Goal: Communication & Community: Ask a question

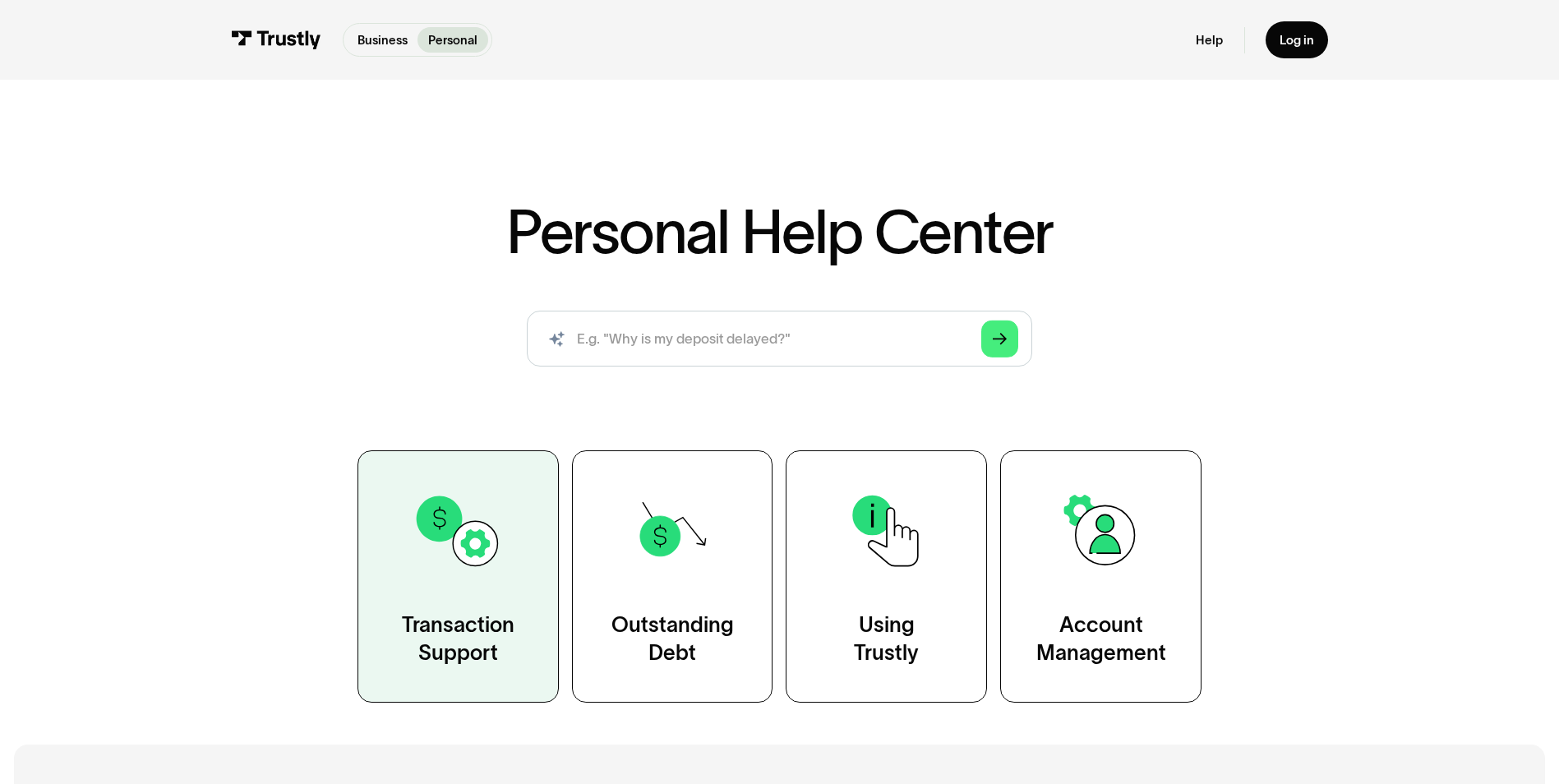
click at [431, 587] on link "Transaction Support" at bounding box center [458, 576] width 201 height 253
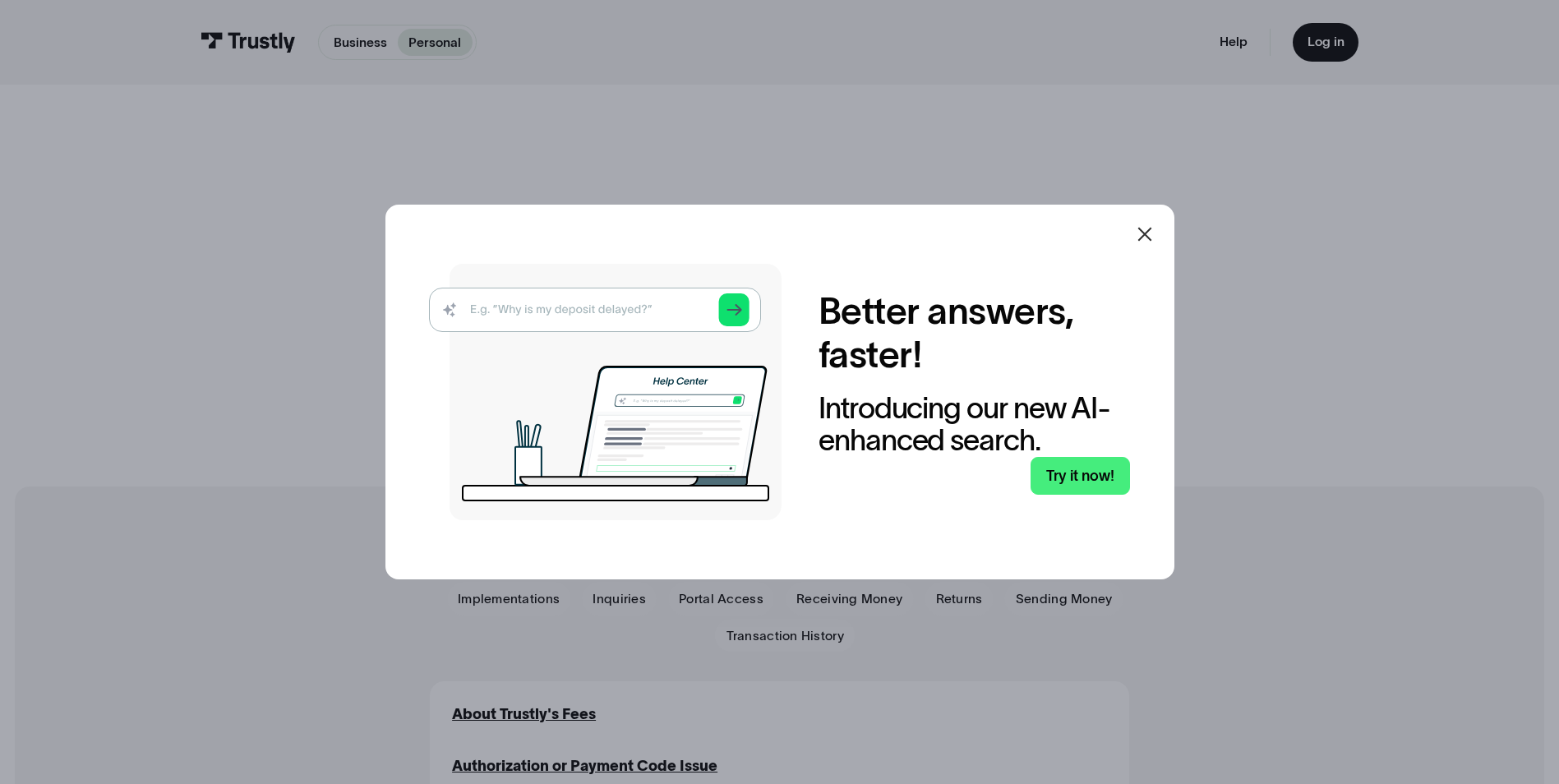
click at [634, 309] on img at bounding box center [605, 392] width 353 height 256
click at [644, 321] on img at bounding box center [605, 392] width 353 height 256
click at [742, 311] on img at bounding box center [605, 392] width 353 height 256
click at [580, 314] on img at bounding box center [605, 392] width 353 height 256
click at [1110, 483] on link "Try it now!" at bounding box center [1079, 476] width 99 height 39
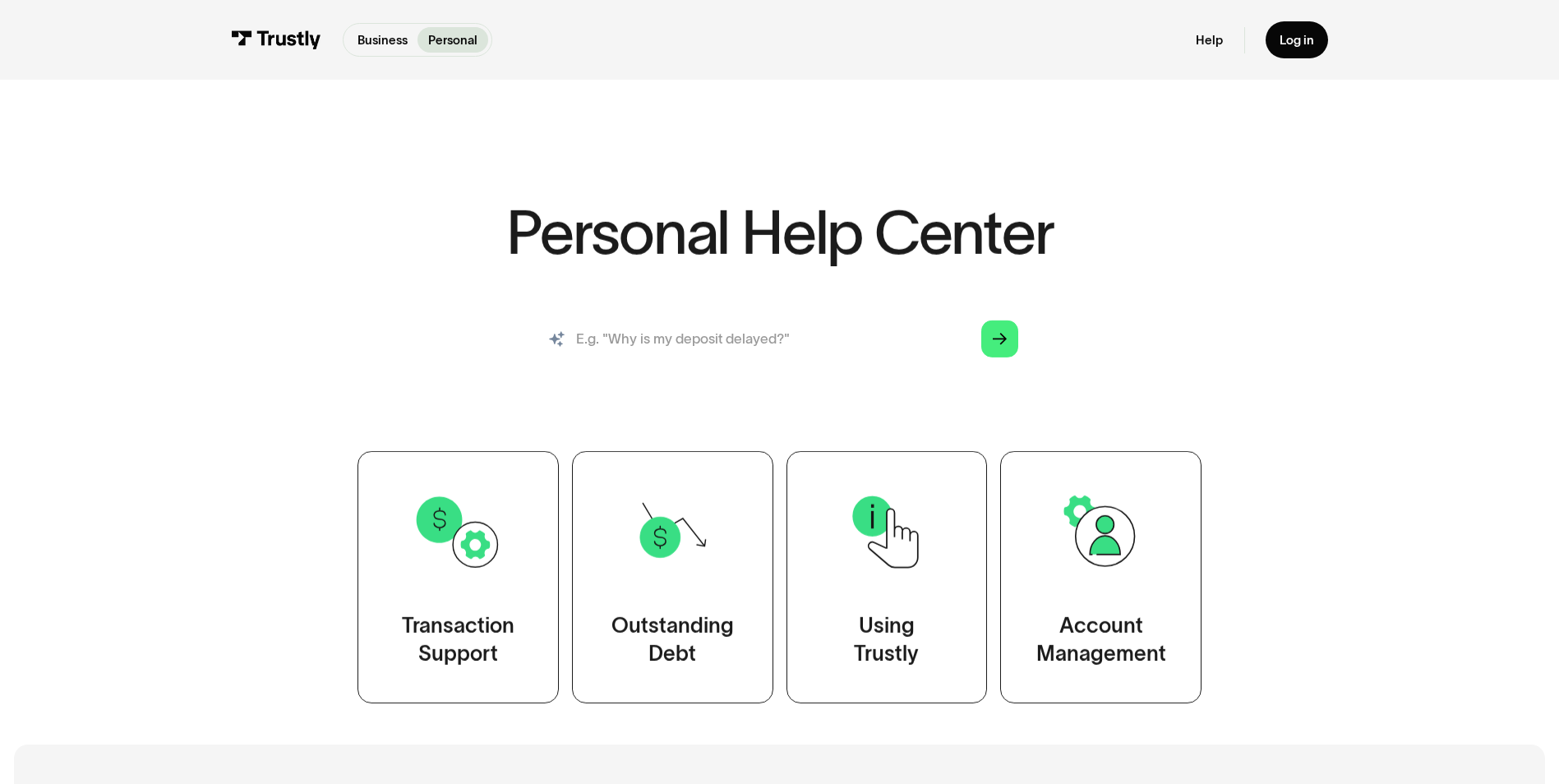
click at [661, 348] on input "search" at bounding box center [778, 338] width 504 height 56
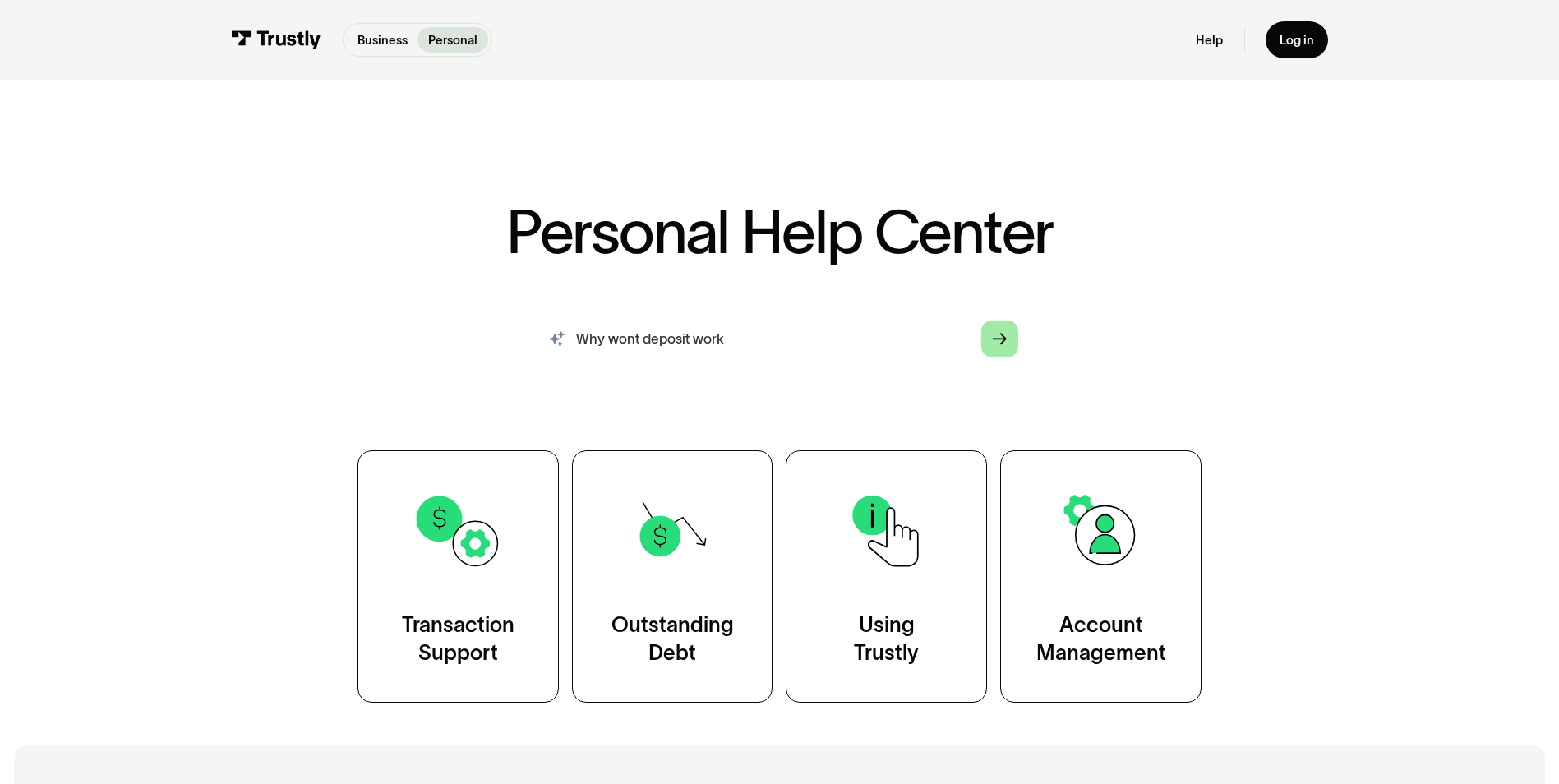
type input "Why wont deposit work"
click at [1001, 339] on polygon "Search" at bounding box center [999, 339] width 14 height 12
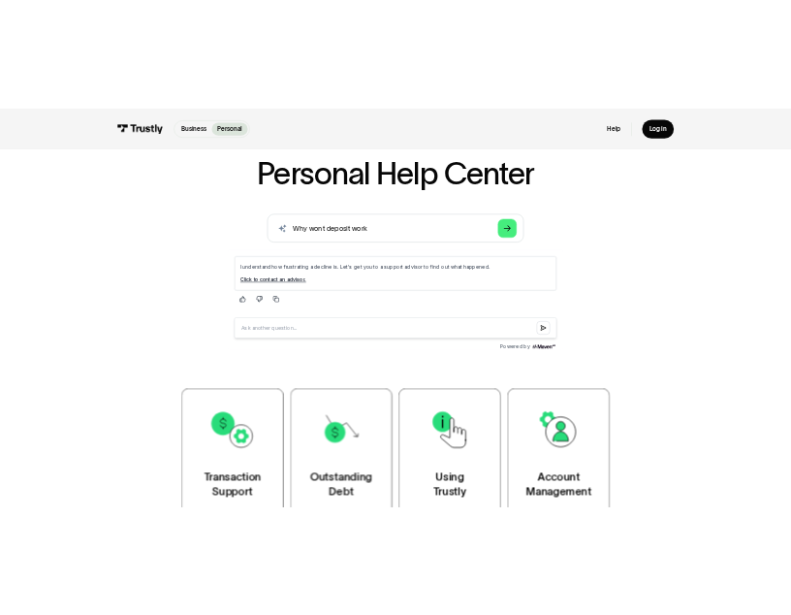
scroll to position [97, 0]
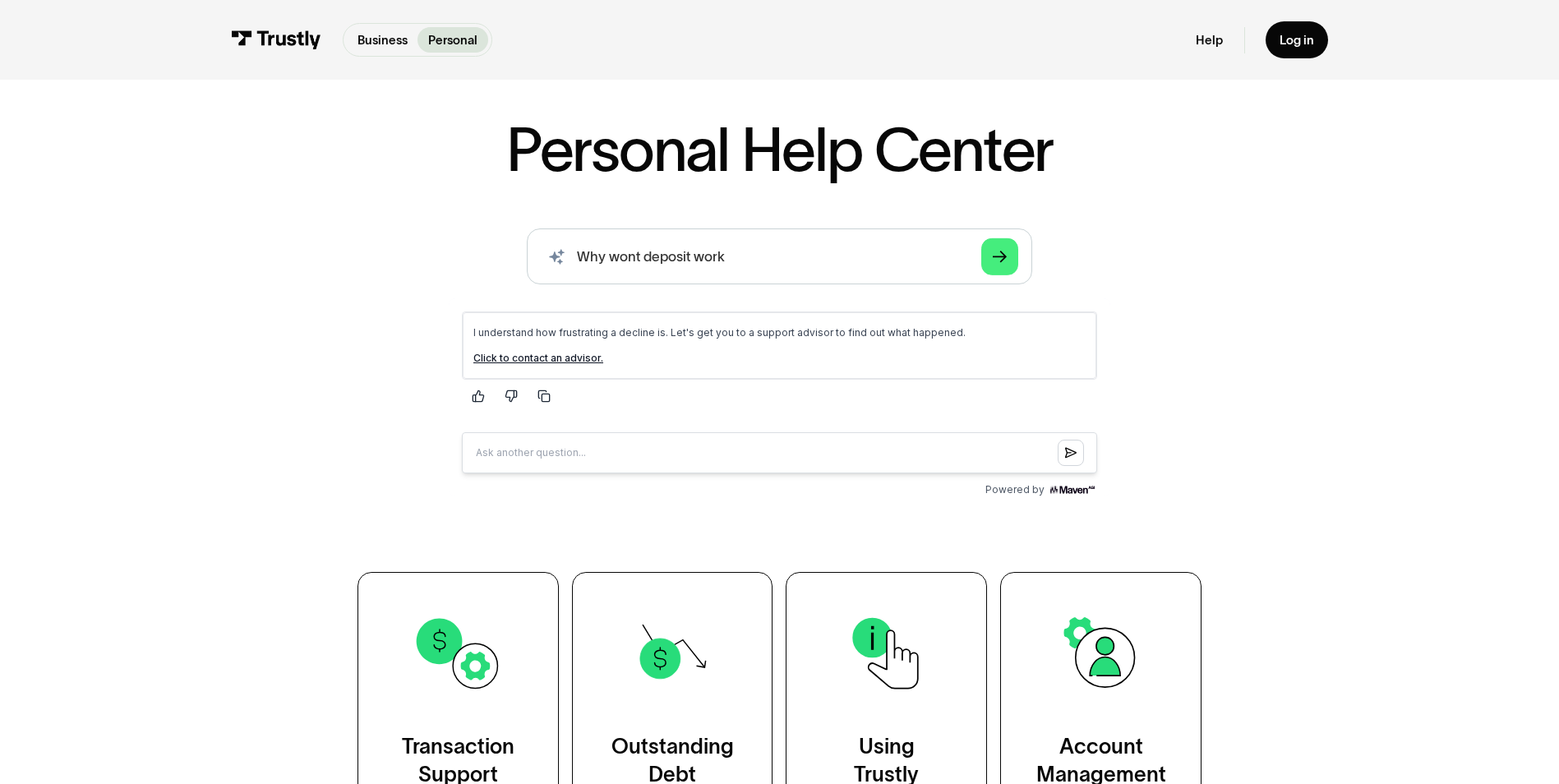
click at [580, 361] on link "Click to contact an advisor." at bounding box center [537, 358] width 130 height 13
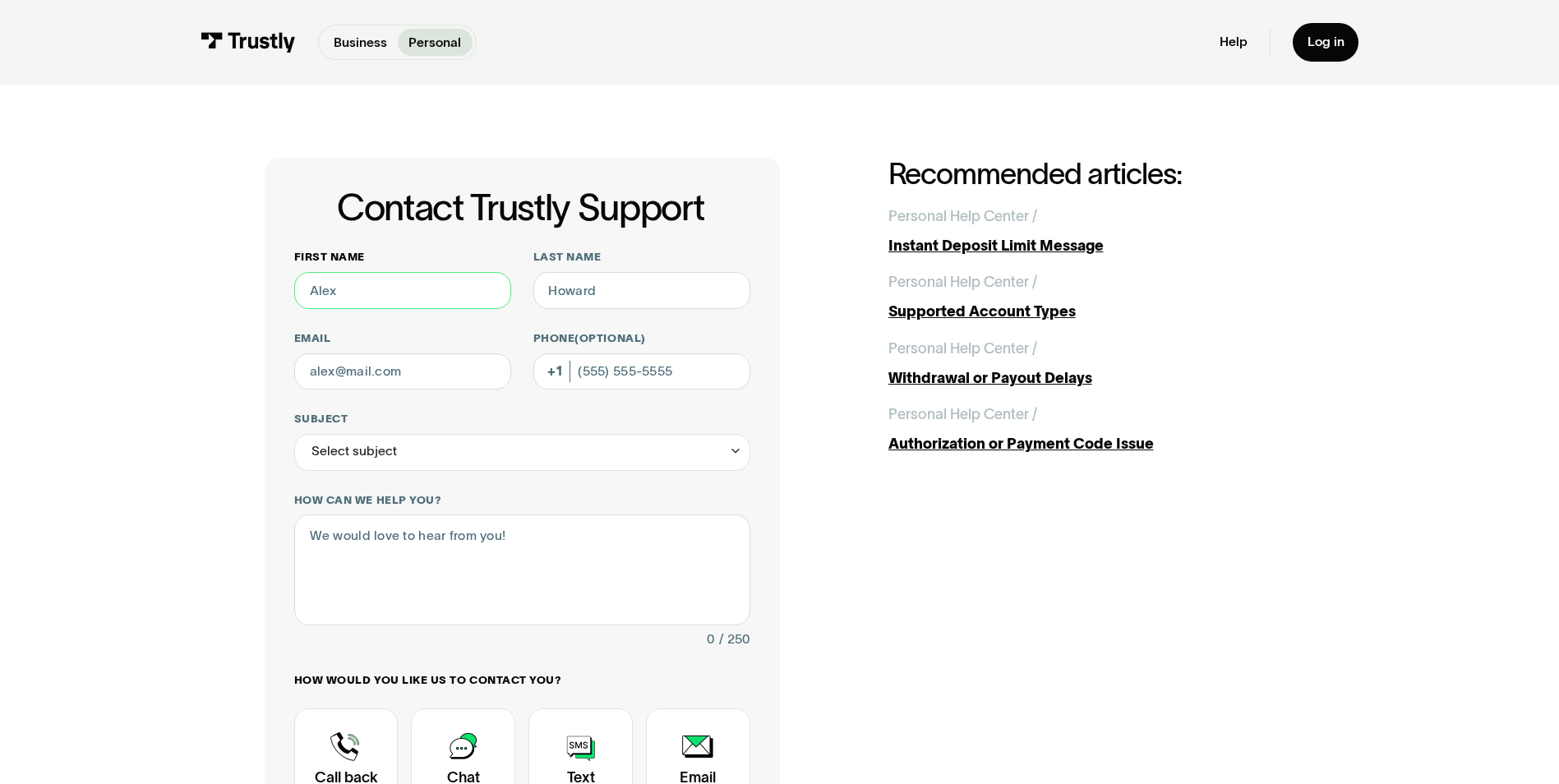
click at [418, 294] on input "First name" at bounding box center [403, 291] width 217 height 37
type input "Garrett"
type input "Zinke"
type input "garrett.zinke122@gmail.com"
type input "(815) 440-8396"
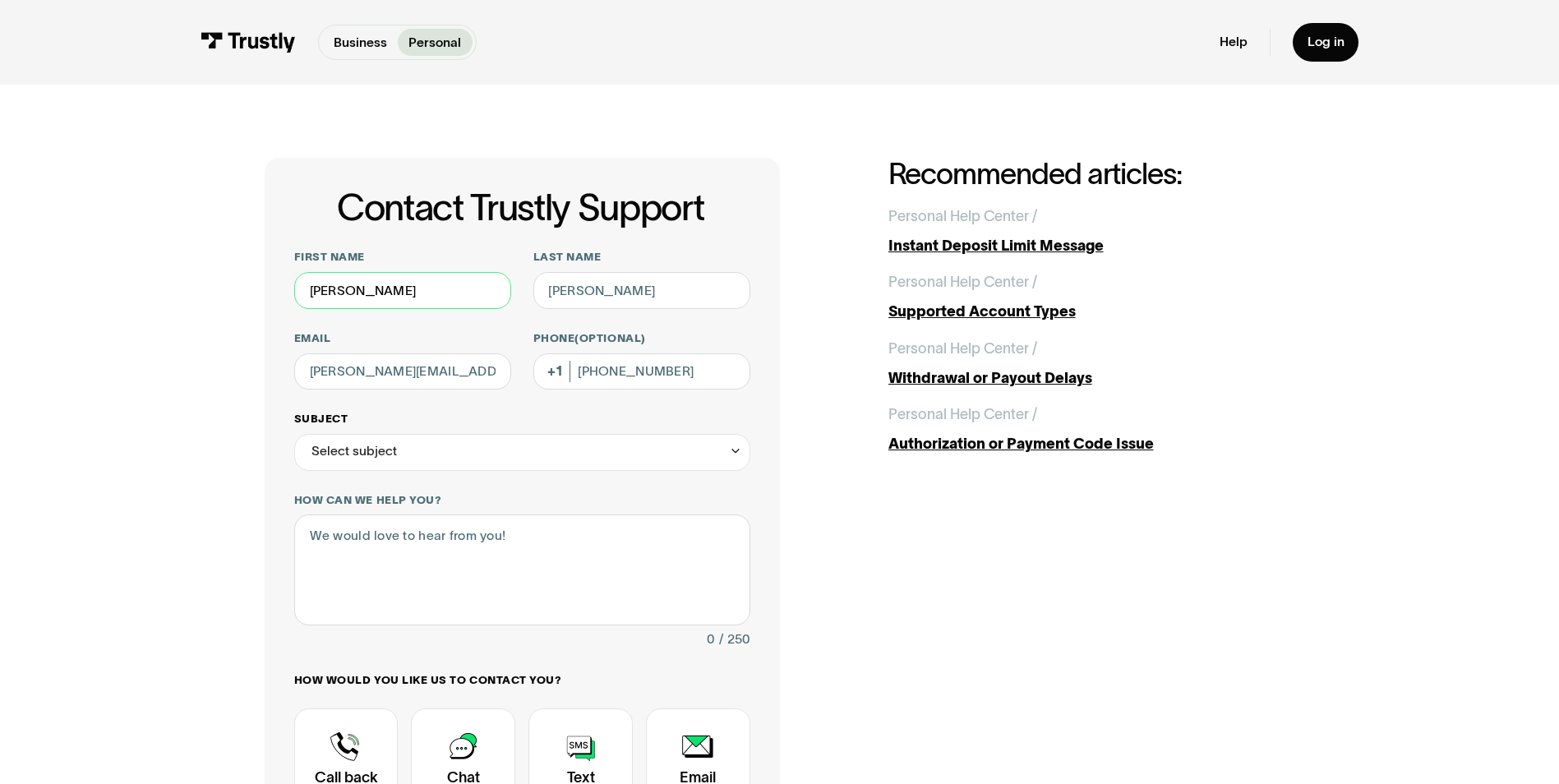
type input "Garrett"
click at [370, 446] on div "Select subject" at bounding box center [354, 452] width 86 height 22
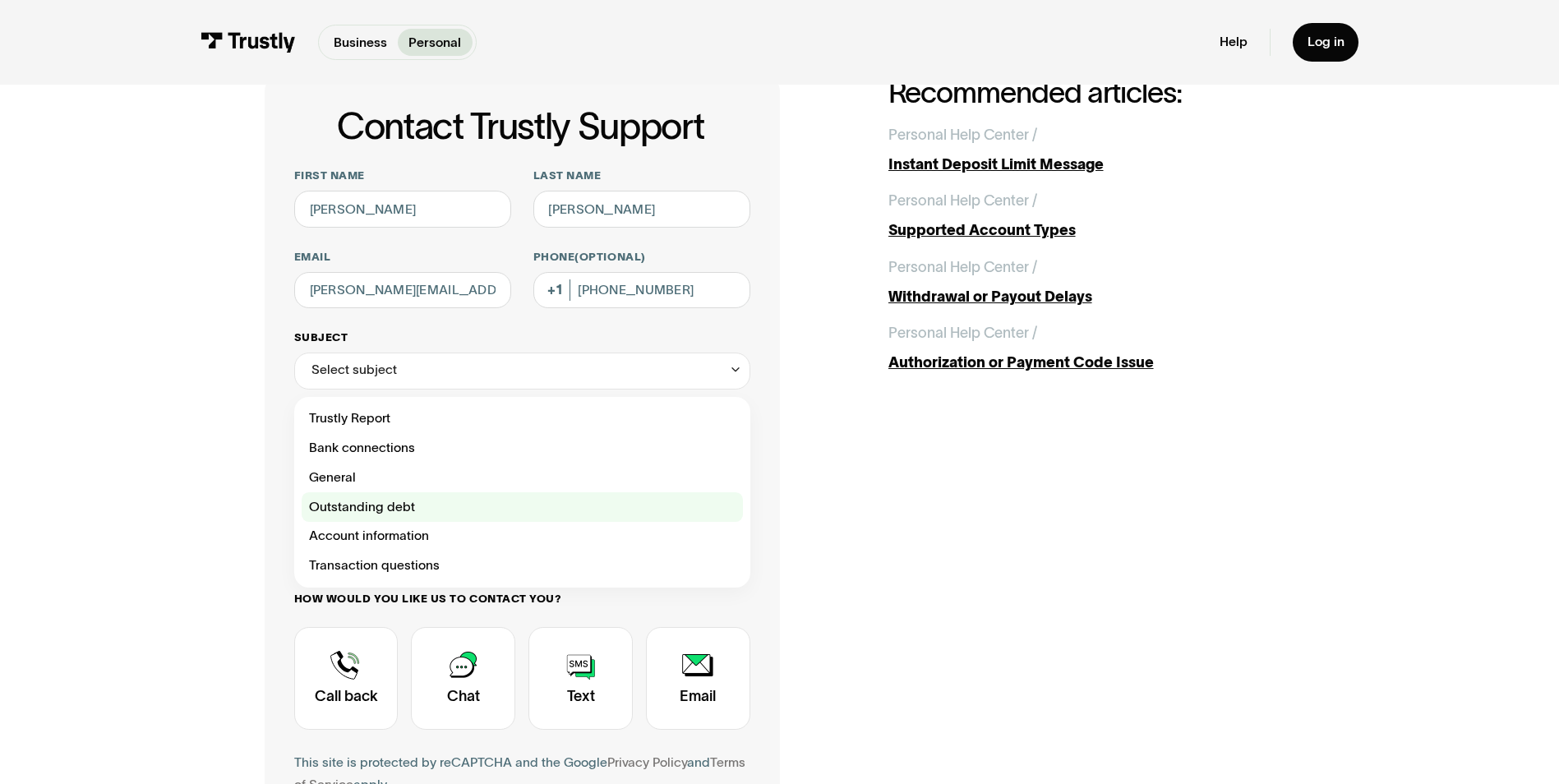
scroll to position [82, 0]
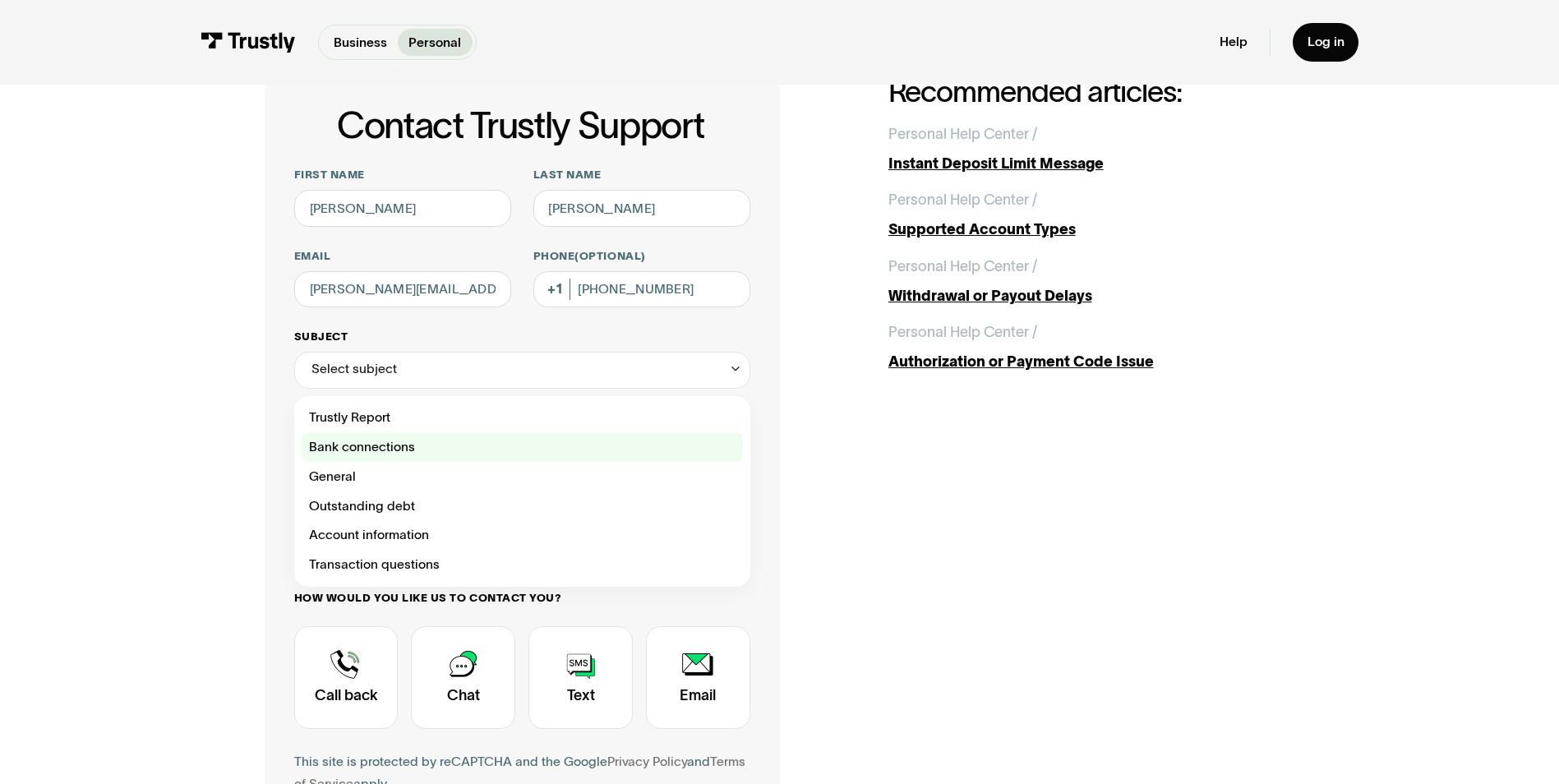
click at [397, 453] on div "Contact Trustly Support" at bounding box center [522, 447] width 441 height 30
type input "**********"
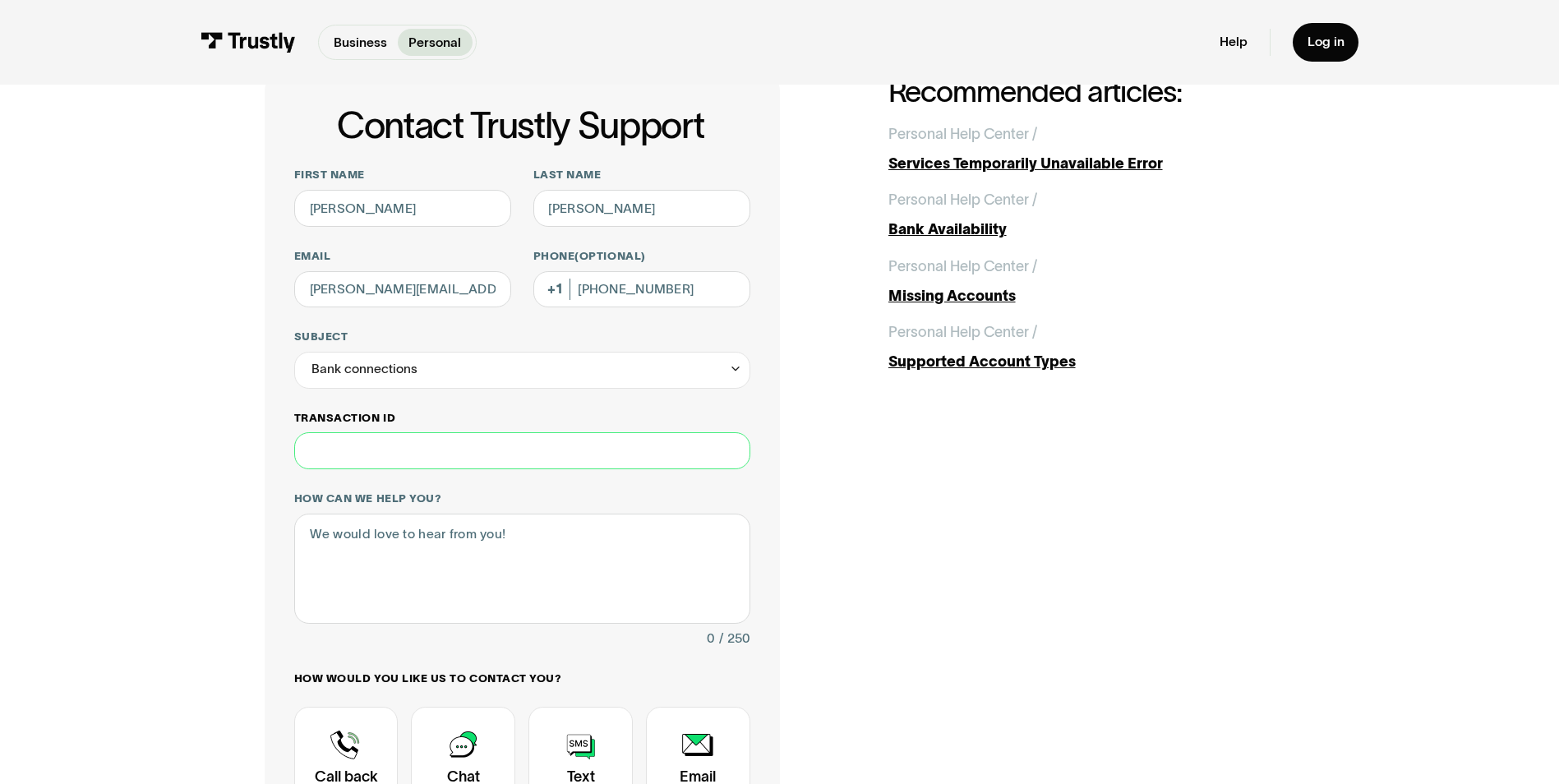
click at [374, 459] on input "Transaction ID" at bounding box center [522, 451] width 456 height 37
click at [384, 469] on input "Transaction ID" at bounding box center [522, 451] width 456 height 37
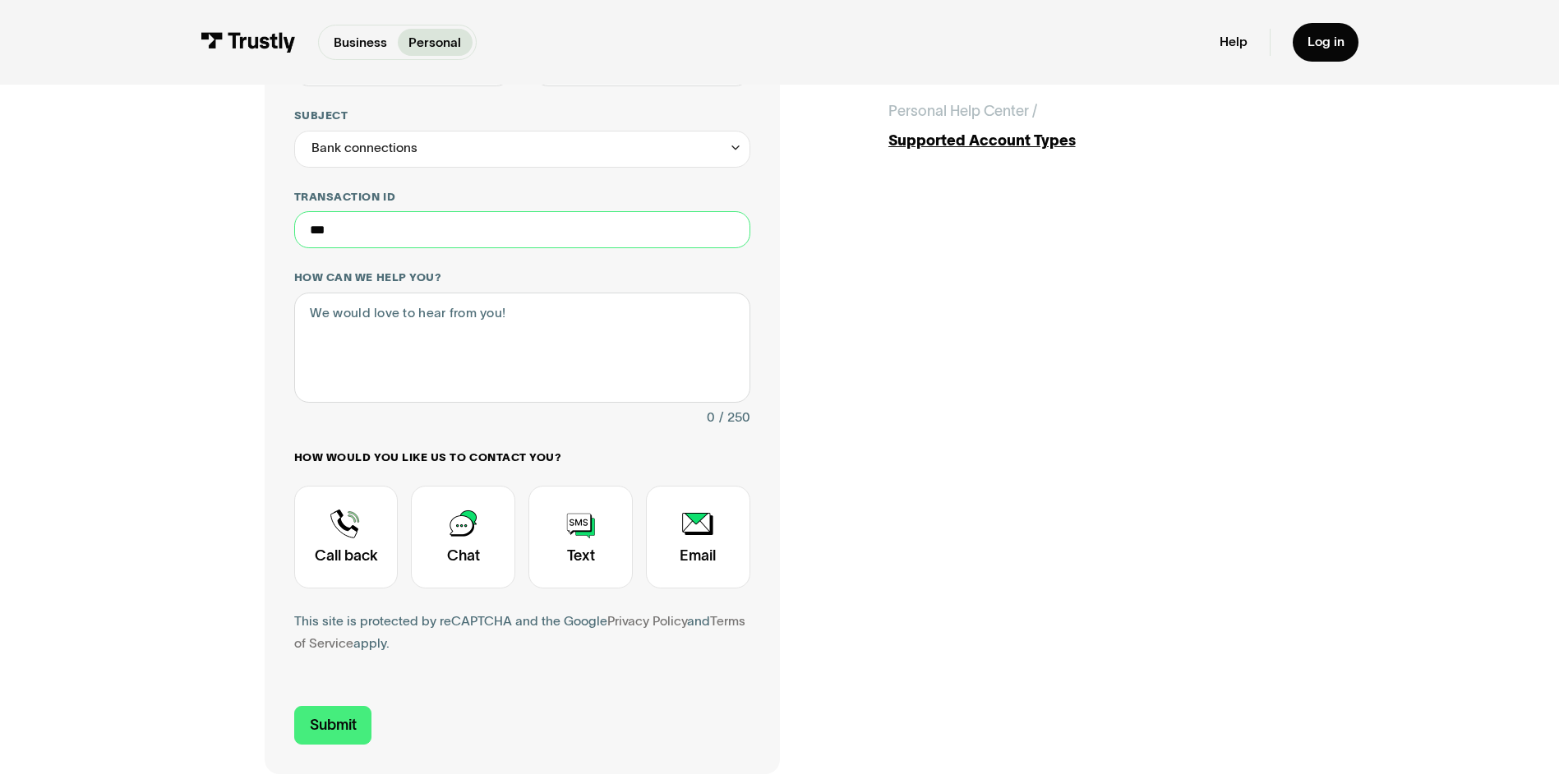
scroll to position [329, 0]
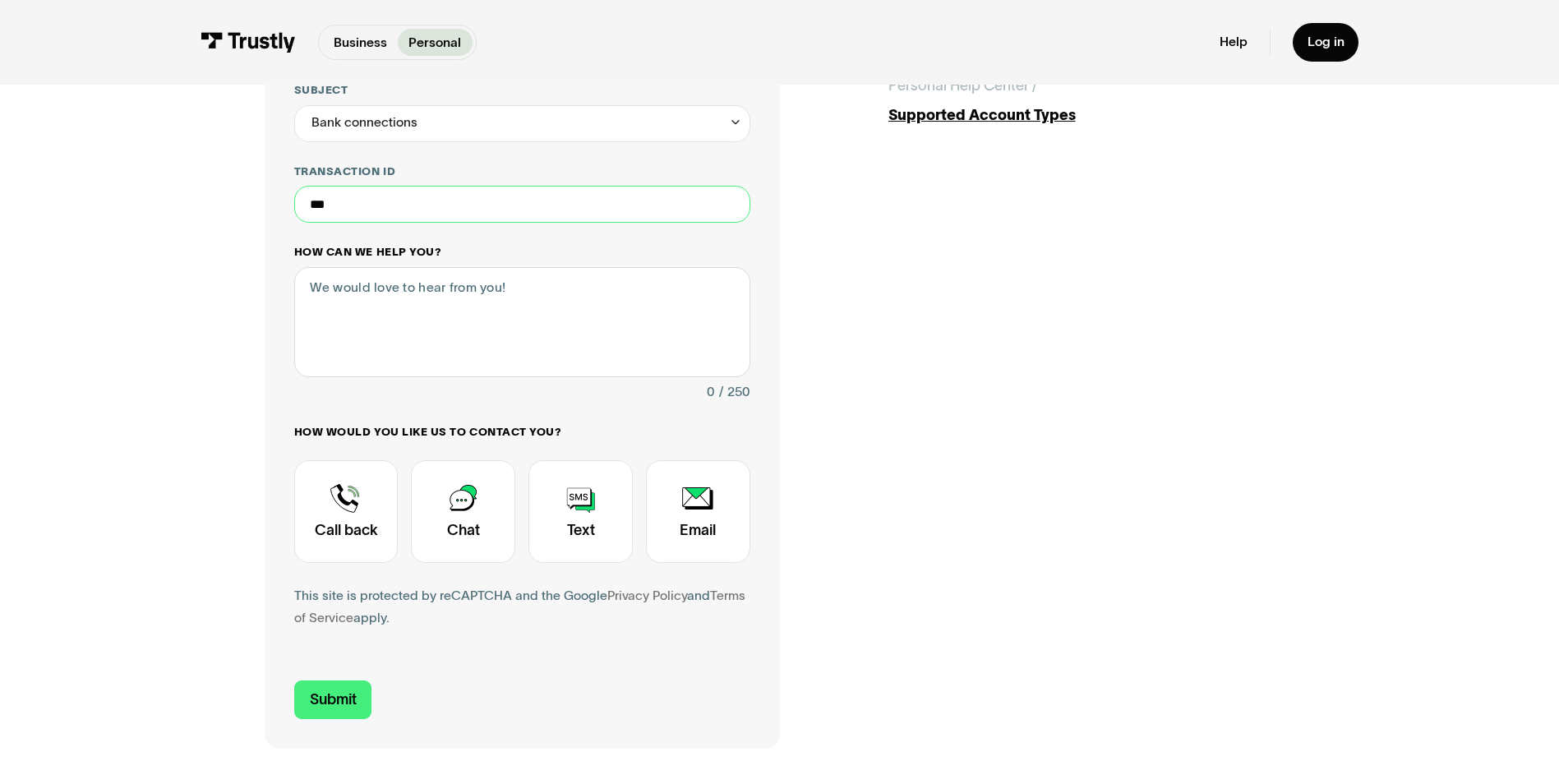
type input "***"
click at [395, 340] on textarea "How can we help you?" at bounding box center [522, 322] width 456 height 110
type textarea "H"
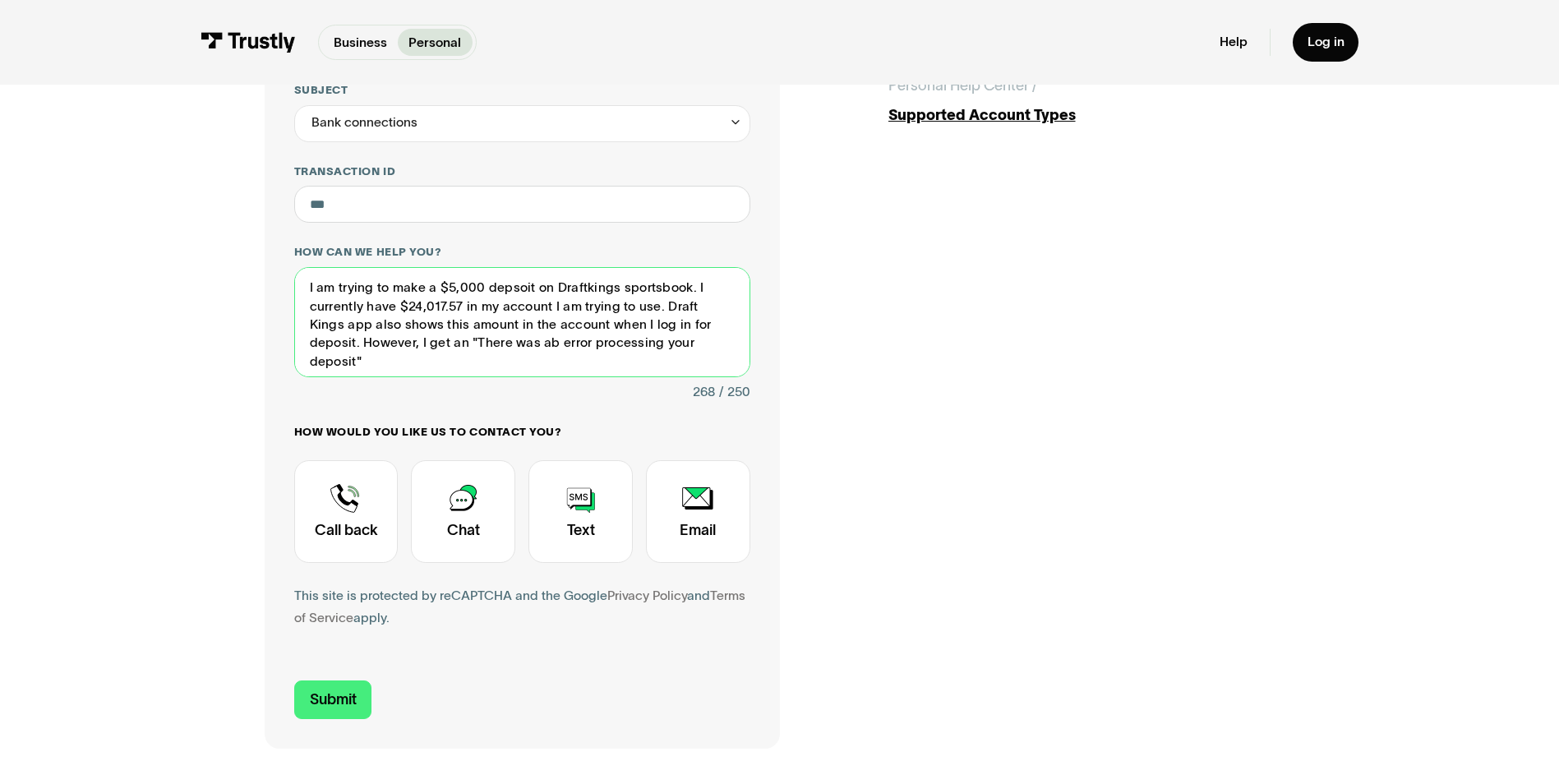
drag, startPoint x: 372, startPoint y: 292, endPoint x: 239, endPoint y: 281, distance: 133.5
click at [239, 281] on div "**********" at bounding box center [780, 289] width 1485 height 1066
click at [397, 293] on textarea "Tryin to make a $5,000 depsoit on Draftkings sportsbook. I currently have $24,0…" at bounding box center [522, 322] width 456 height 110
click at [634, 306] on textarea "Tryin to make $5,000 depsoit on Draftkings sportsbook. I currently have $24,017…" at bounding box center [522, 322] width 456 height 110
click at [580, 328] on textarea "Tryin to make $5,000 depsoit on DraftKings sportsbook. I currently have $24,017…" at bounding box center [522, 322] width 456 height 110
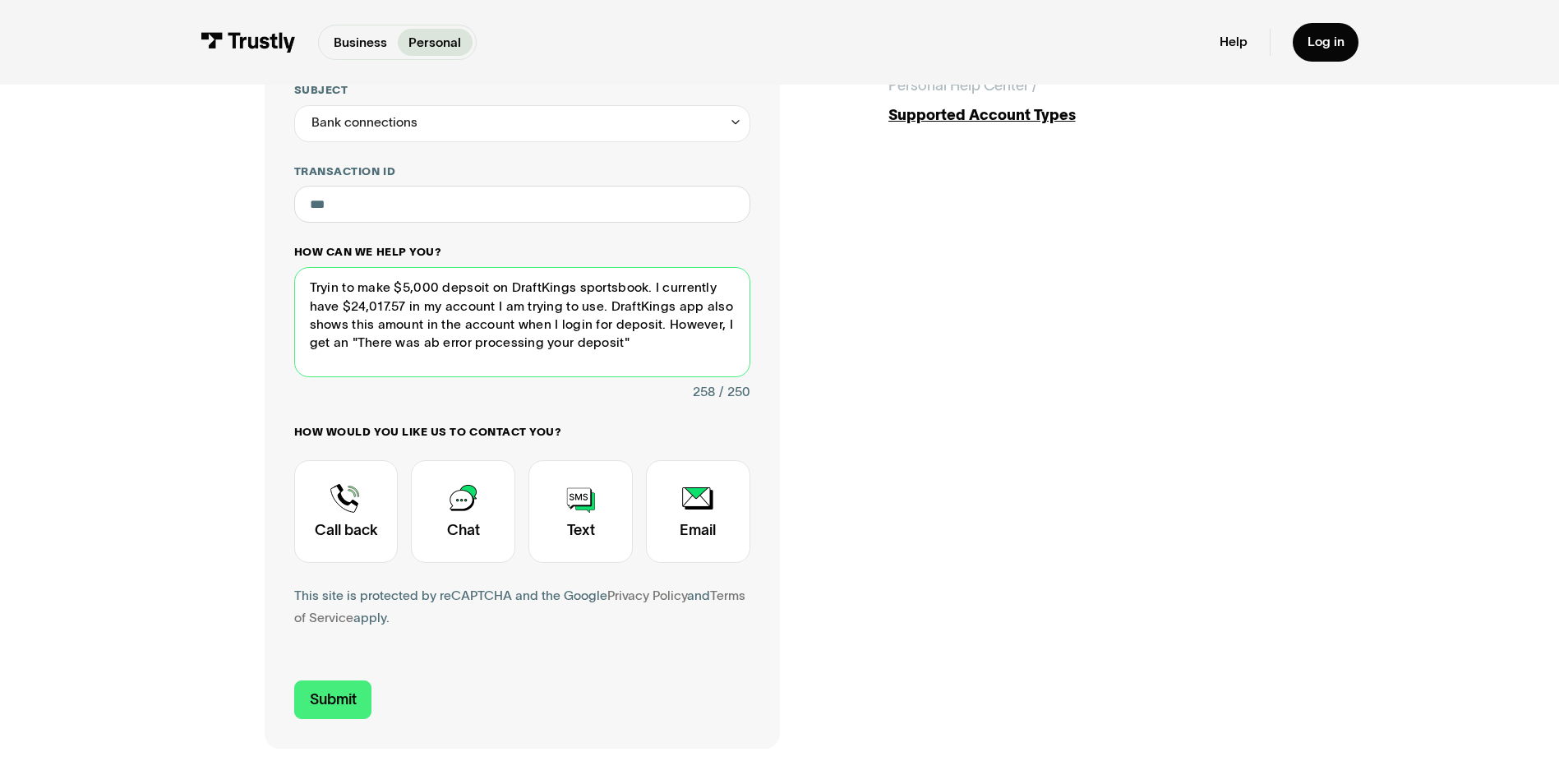
click at [429, 353] on textarea "Tryin to make $5,000 depsoit on DraftKings sportsbook. I currently have $24,017…" at bounding box center [522, 322] width 456 height 110
drag, startPoint x: 667, startPoint y: 310, endPoint x: 610, endPoint y: 310, distance: 57.0
click at [610, 310] on textarea "Tryin to make $5,000 deposit on DraftKings sportsbook. I currently have $24,017…" at bounding box center [522, 322] width 456 height 110
type textarea "Tryin to make $5,000 deposit on DraftKings sportsbook. I currently have $24,017…"
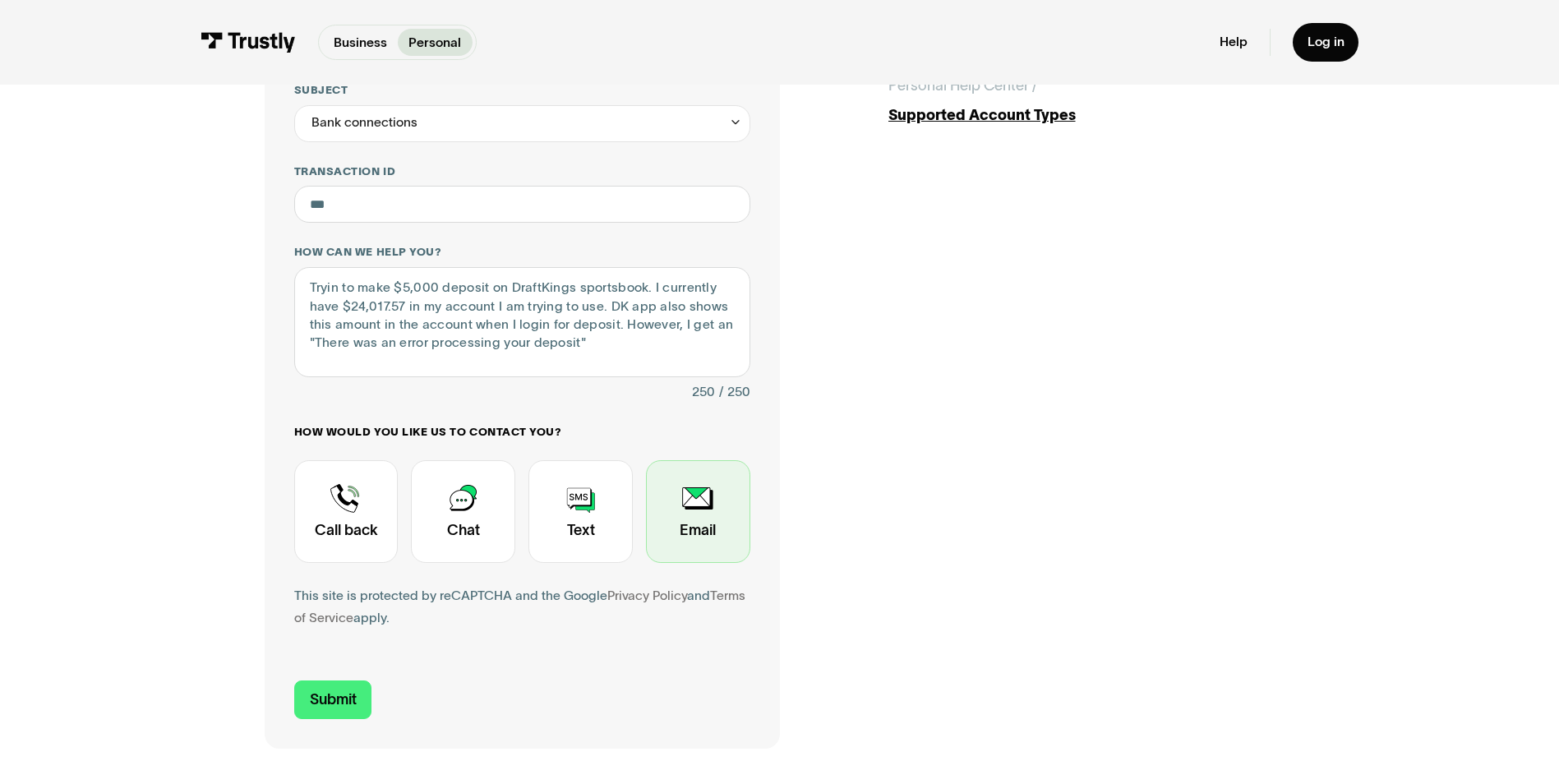
click at [694, 511] on div "Contact Trustly Support" at bounding box center [698, 511] width 104 height 103
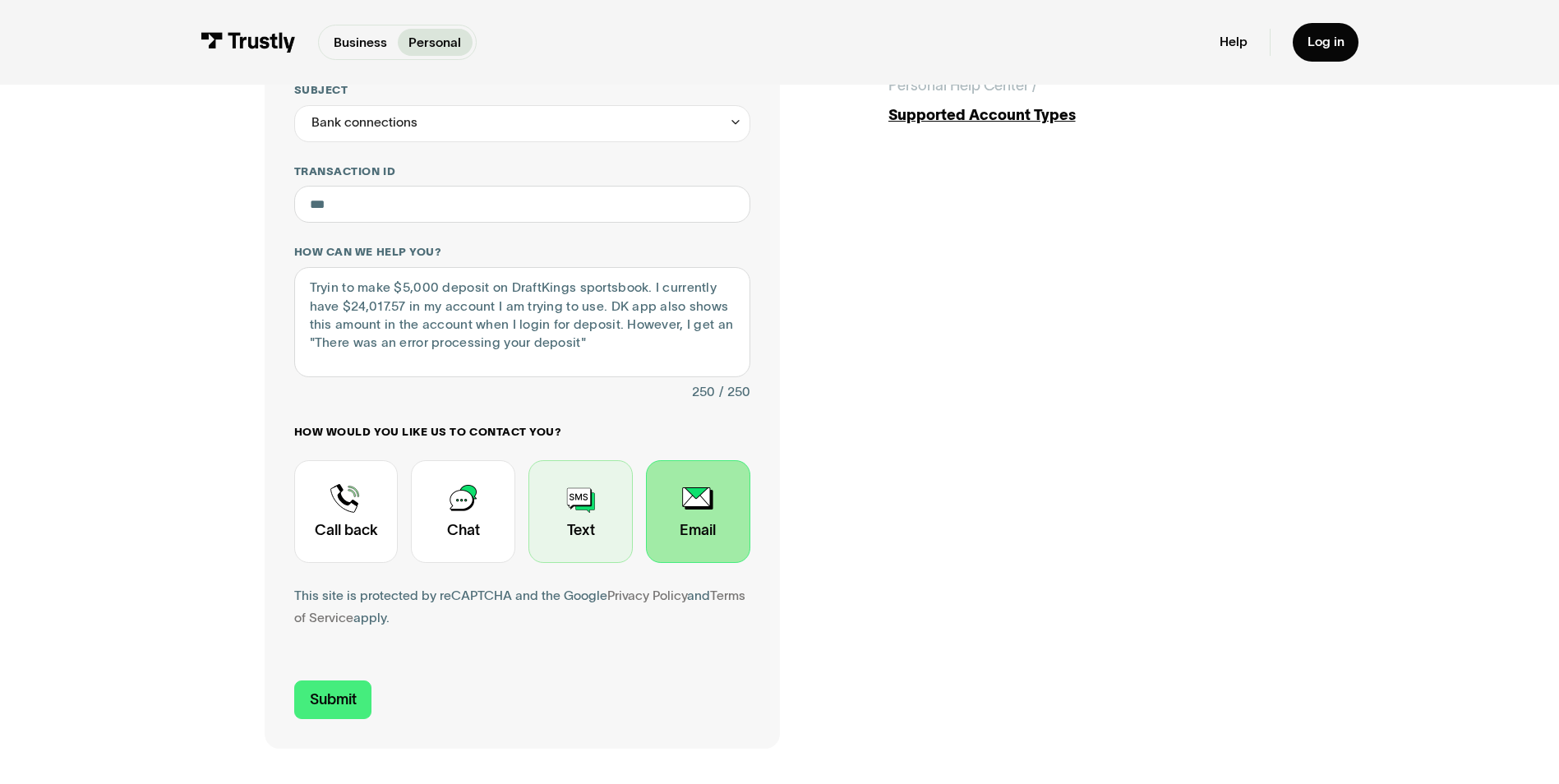
click at [599, 515] on div "Contact Trustly Support" at bounding box center [580, 511] width 104 height 103
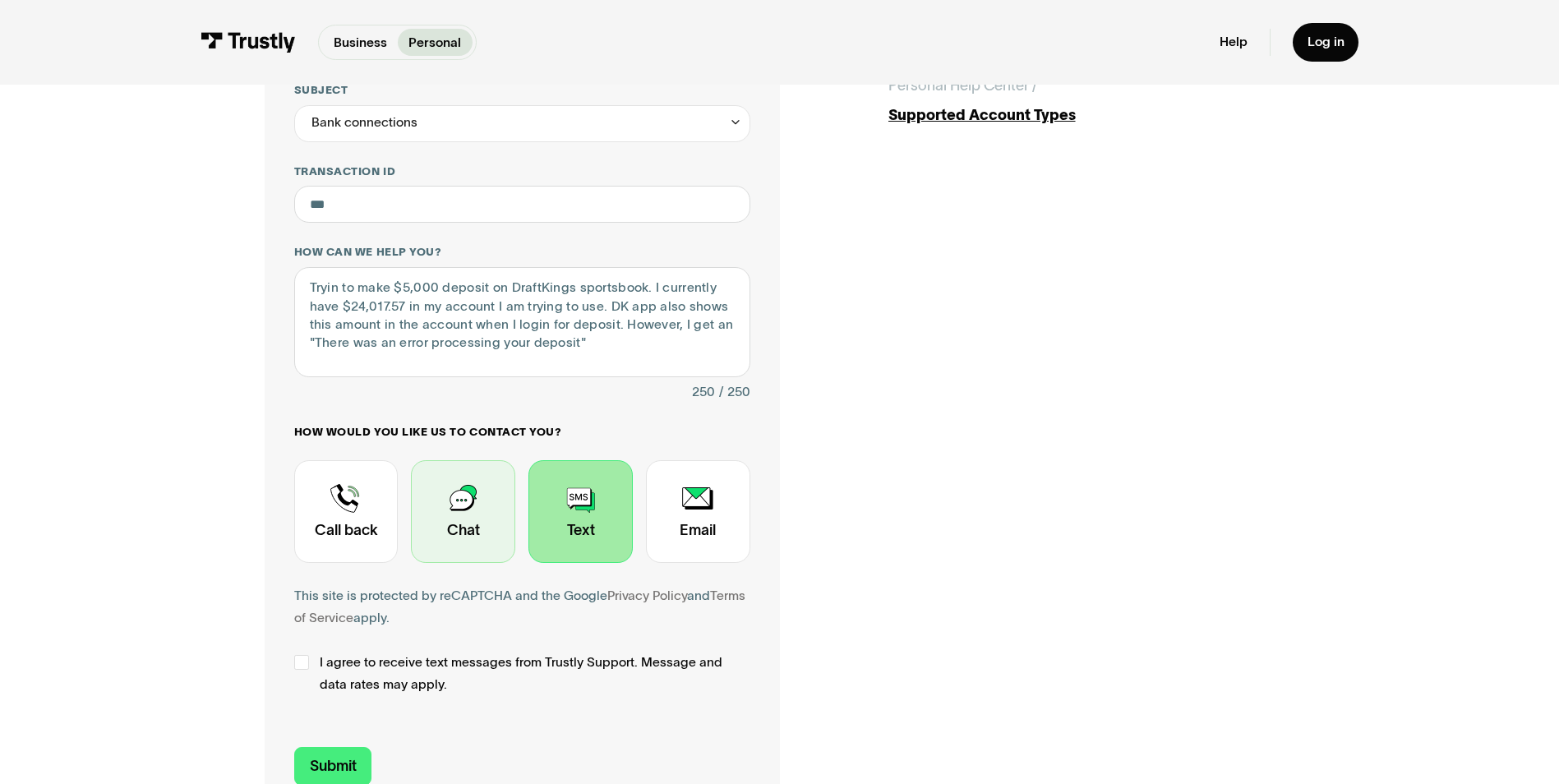
click at [455, 498] on div "Contact Trustly Support" at bounding box center [463, 511] width 104 height 103
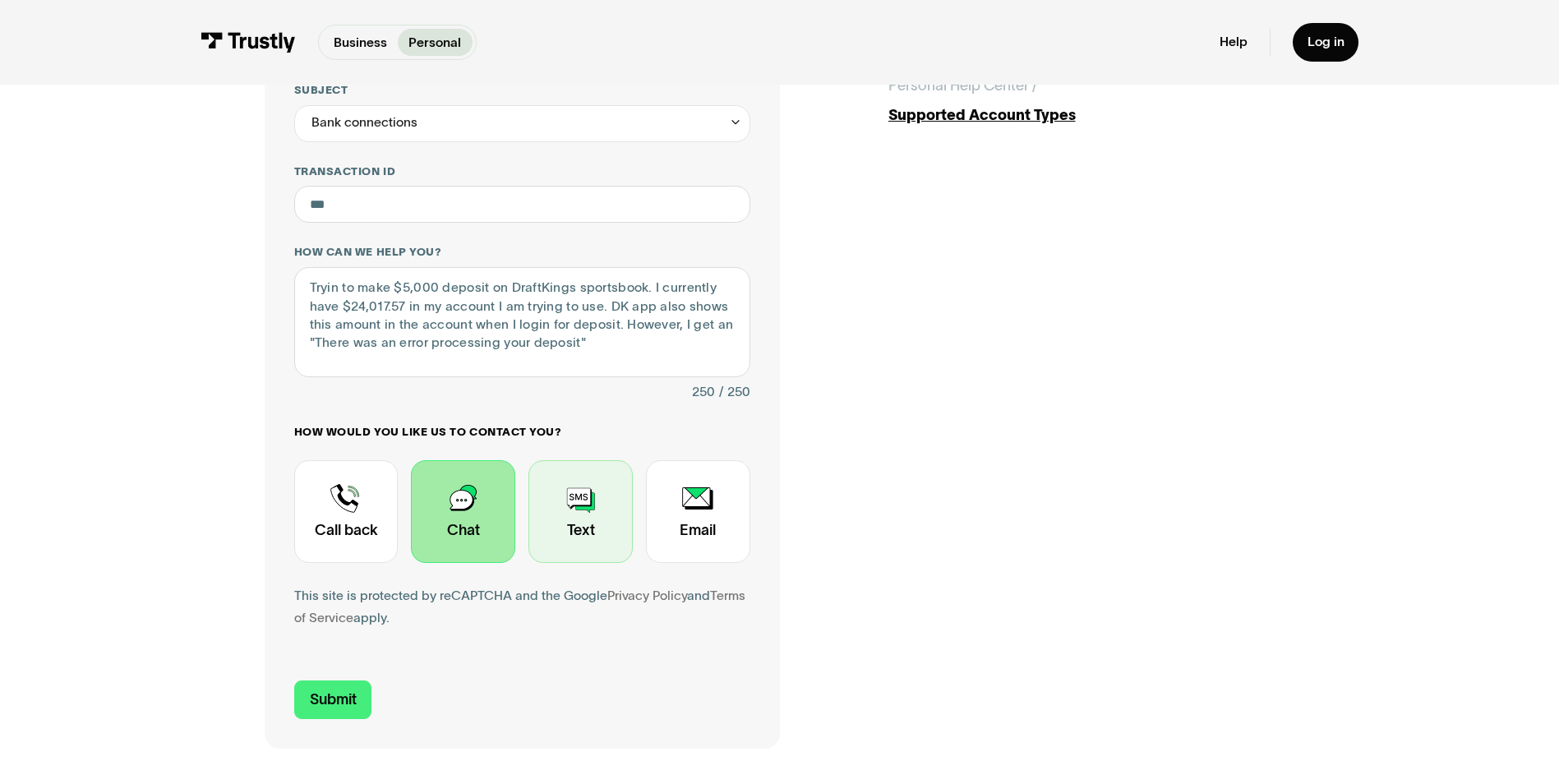
click at [597, 518] on div "Contact Trustly Support" at bounding box center [580, 511] width 104 height 103
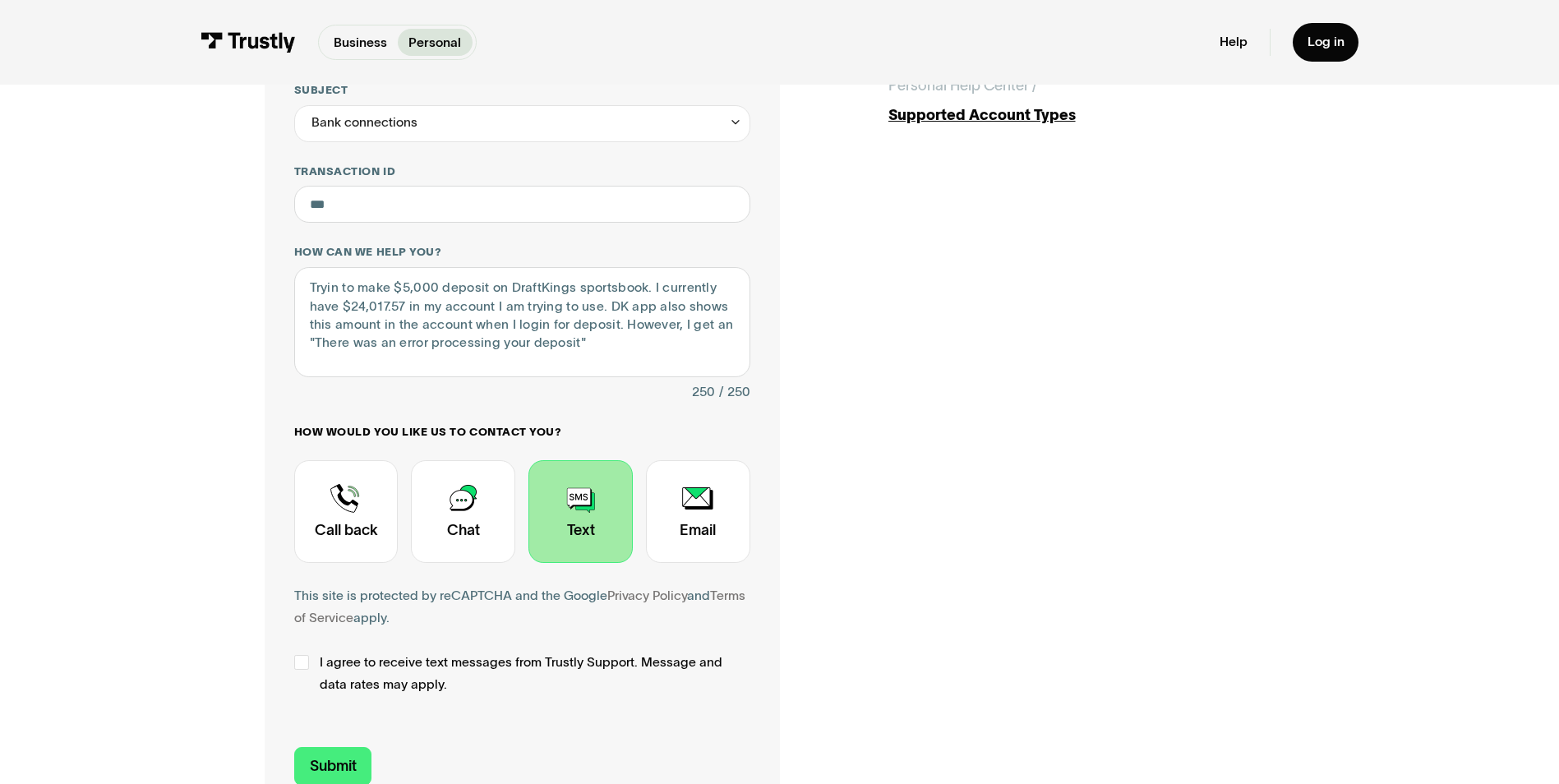
click at [294, 676] on label "I agree to receive text messages from Trustly Support. Message and data rates m…" at bounding box center [522, 674] width 456 height 44
click at [303, 666] on div "Contact Trustly Support" at bounding box center [301, 662] width 14 height 14
click at [303, 670] on div "Contact Trustly Support" at bounding box center [301, 662] width 14 height 14
click at [325, 764] on input "Submit" at bounding box center [333, 766] width 78 height 39
type input "+18154408396"
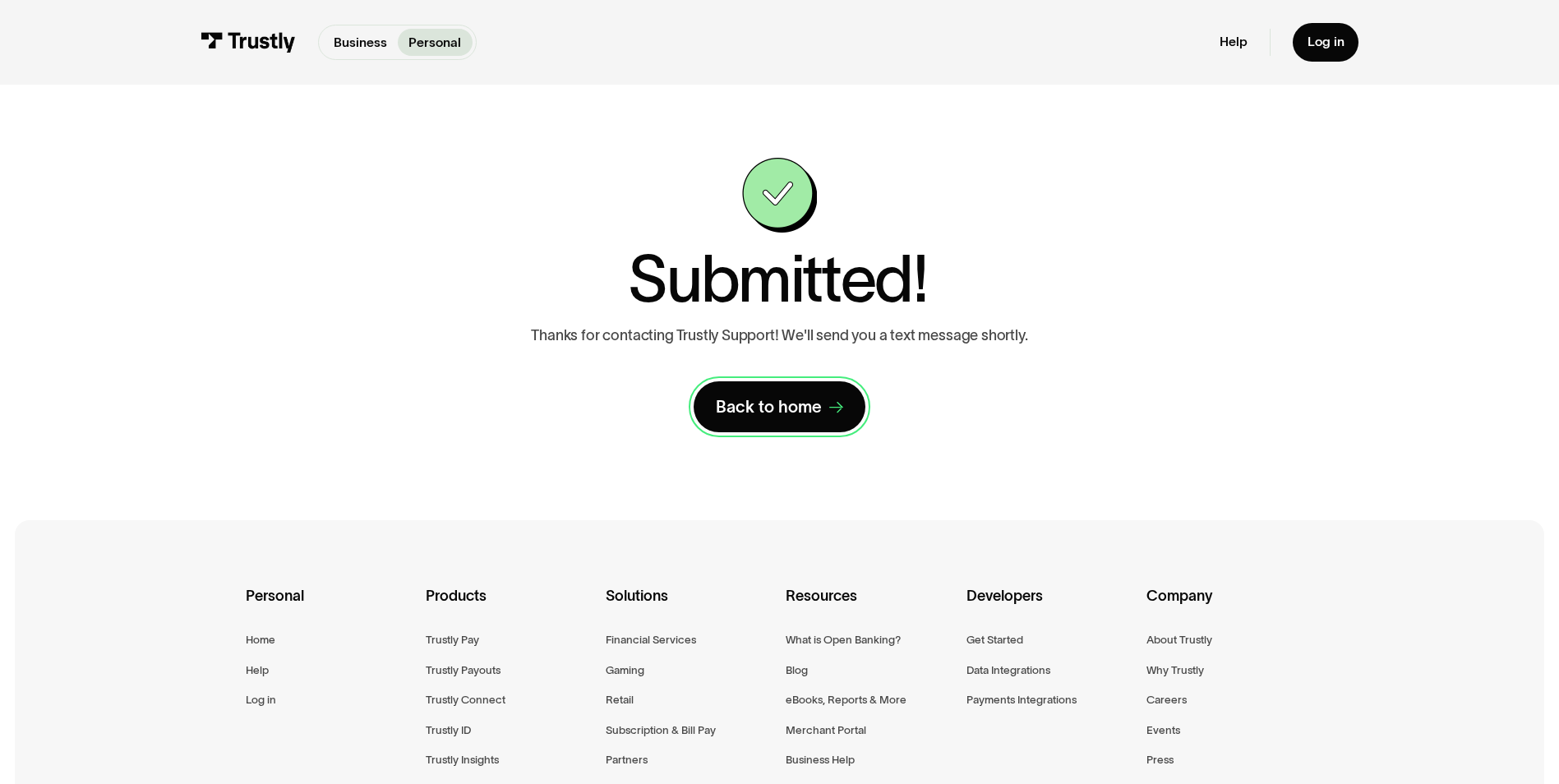
click at [769, 403] on div "Back to home" at bounding box center [768, 406] width 106 height 21
